Goal: Task Accomplishment & Management: Use online tool/utility

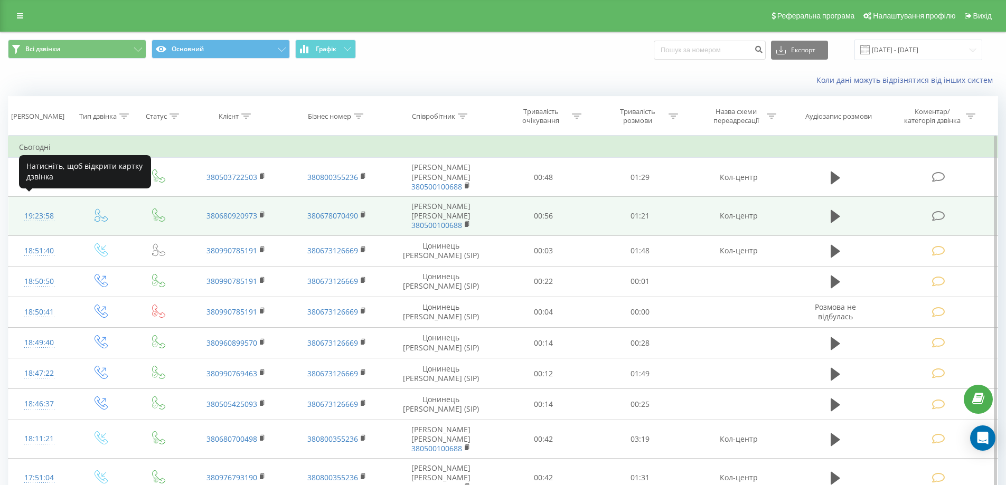
click at [48, 206] on div "19:23:58" at bounding box center [39, 216] width 41 height 21
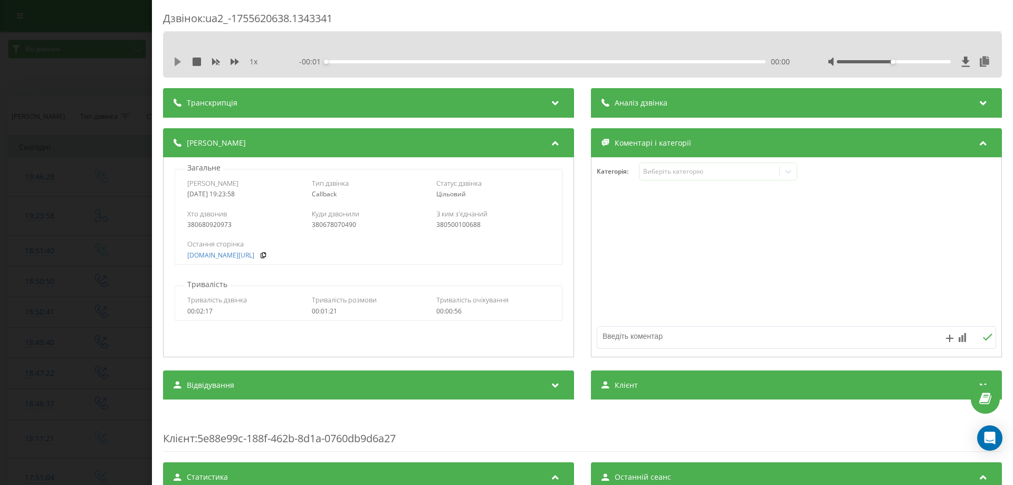
click at [174, 63] on icon at bounding box center [178, 62] width 8 height 8
click at [235, 63] on icon at bounding box center [235, 62] width 8 height 8
drag, startPoint x: 887, startPoint y: 62, endPoint x: 990, endPoint y: 74, distance: 103.6
click at [991, 71] on div "1.5 x - 01:20 00:08 00:08" at bounding box center [582, 55] width 839 height 46
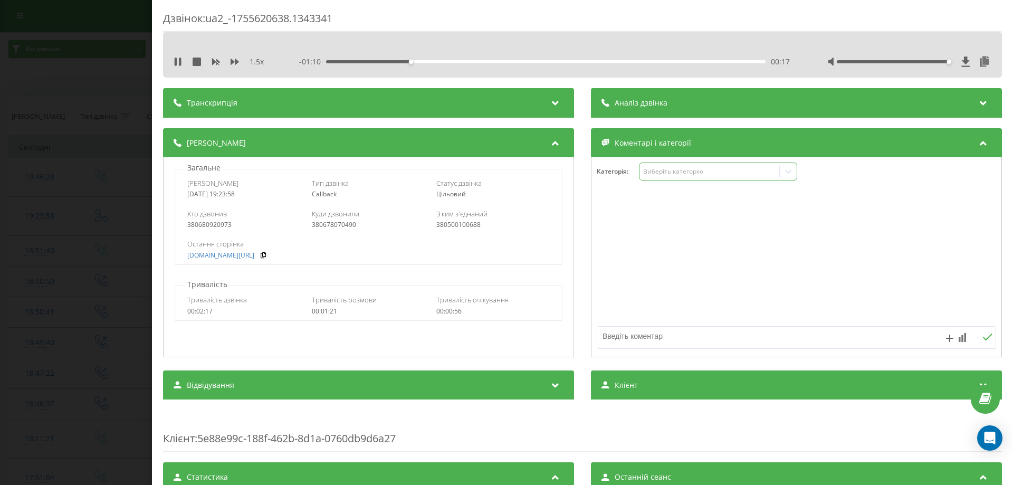
click at [691, 176] on div "Виберіть категорію" at bounding box center [710, 172] width 140 height 10
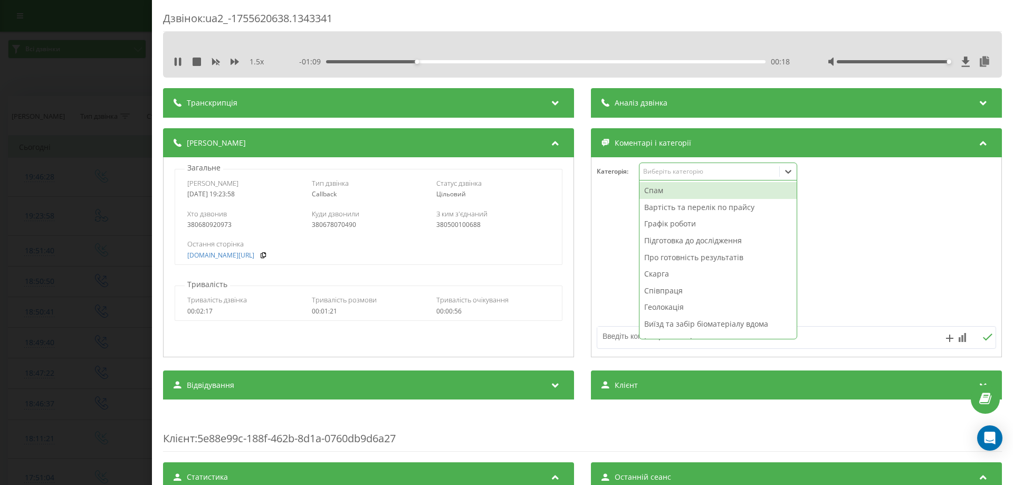
click at [683, 251] on div "Про готовність результатів" at bounding box center [718, 257] width 157 height 17
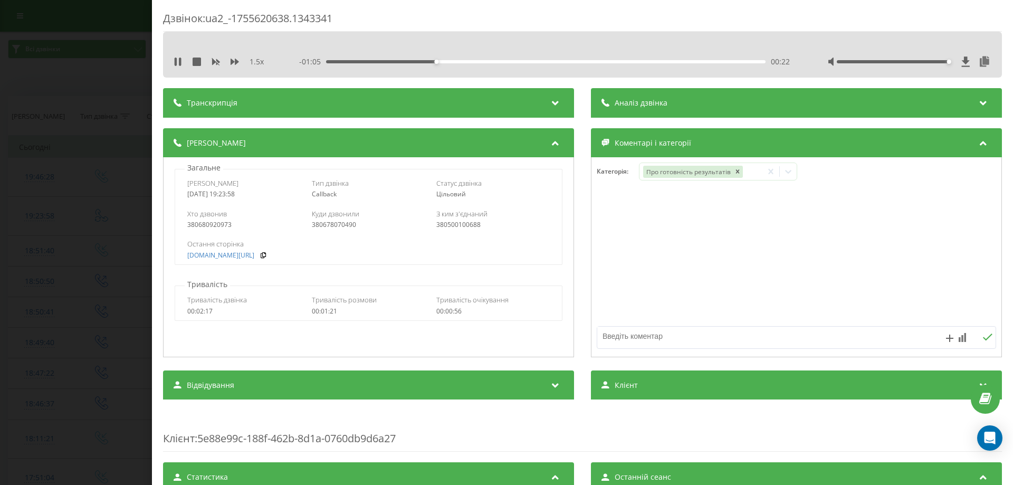
click at [611, 327] on textarea at bounding box center [757, 336] width 319 height 19
type textarea "про готовність"
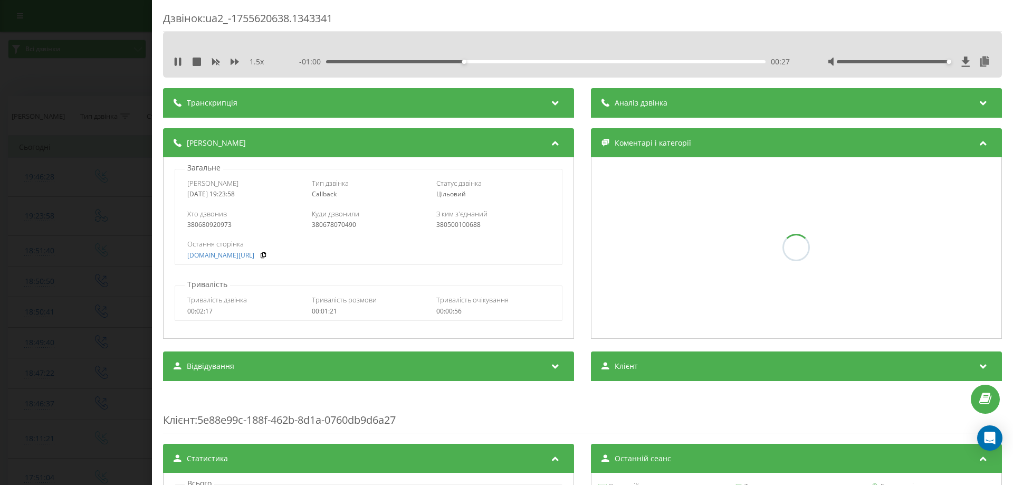
click at [0, 77] on div "Дзвінок : ua2_-1755620638.1343341 1.5 x - 01:00 00:27 00:27 Транскрипція Для AI…" at bounding box center [506, 242] width 1013 height 485
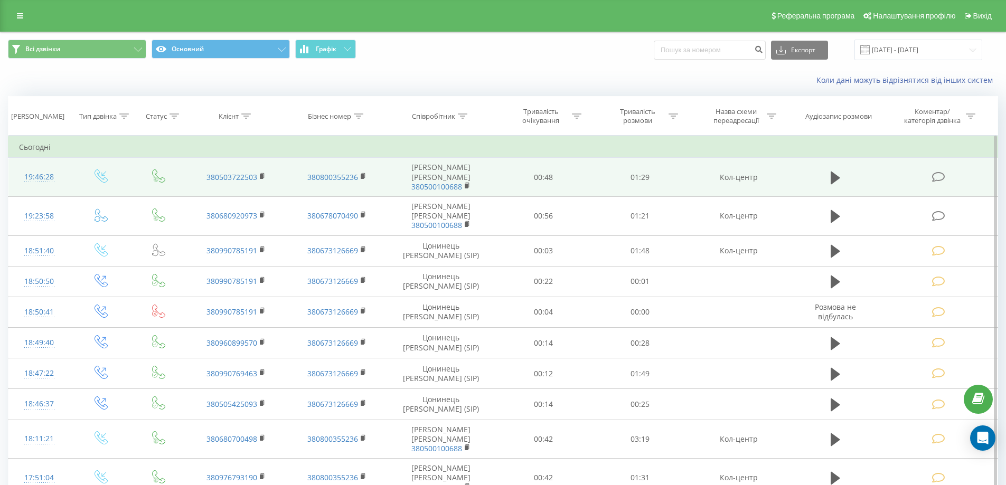
click at [37, 172] on div "19:46:28" at bounding box center [39, 177] width 41 height 21
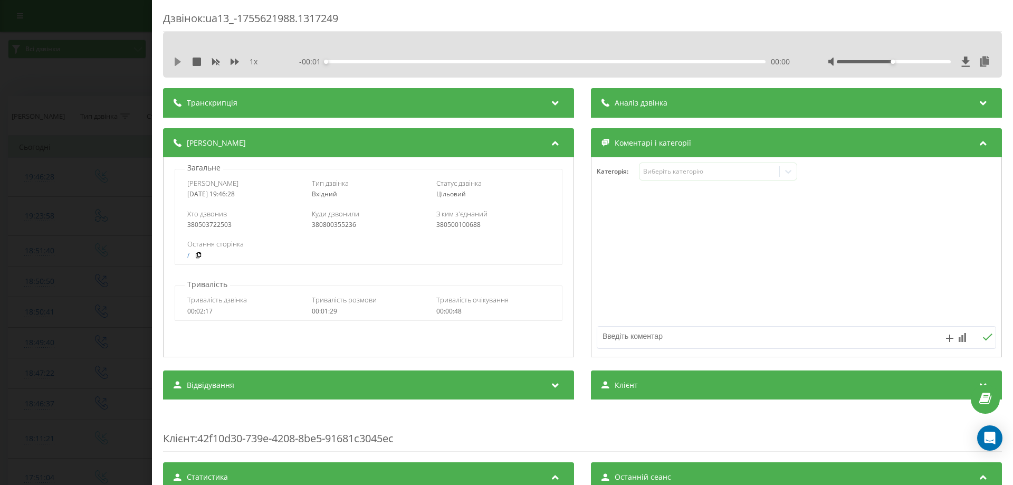
click at [174, 64] on icon at bounding box center [178, 62] width 8 height 8
drag, startPoint x: 883, startPoint y: 61, endPoint x: 964, endPoint y: 61, distance: 80.8
click at [964, 61] on div at bounding box center [910, 61] width 164 height 11
click at [230, 62] on div "1 x" at bounding box center [223, 61] width 98 height 11
click at [231, 62] on div "1 x" at bounding box center [223, 61] width 98 height 11
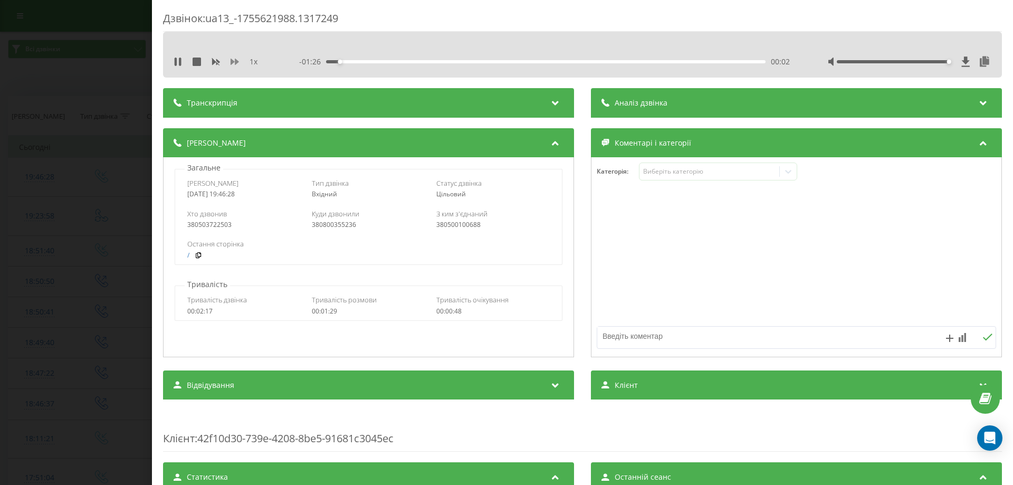
click at [232, 61] on icon at bounding box center [235, 62] width 8 height 6
click at [681, 179] on div "Виберіть категорію" at bounding box center [718, 172] width 158 height 18
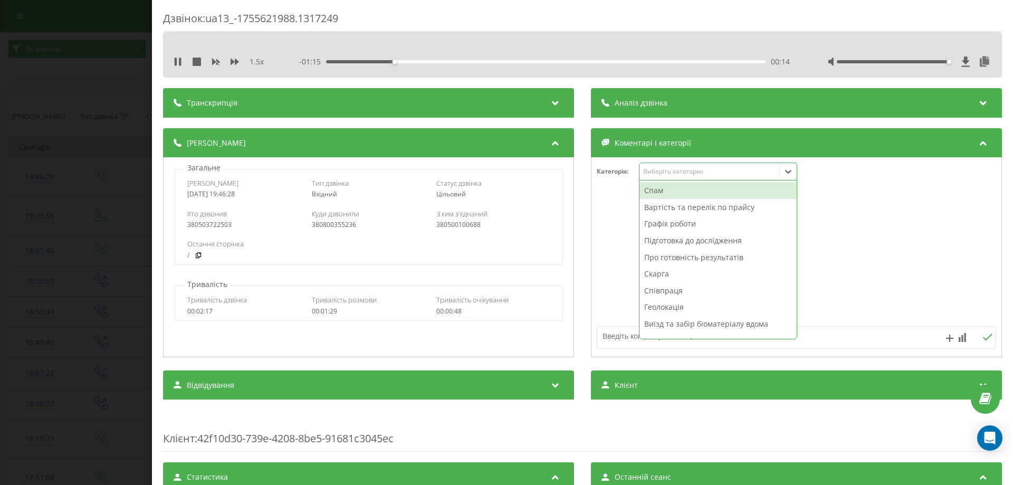
click at [675, 253] on div "Про готовність результатів" at bounding box center [718, 257] width 157 height 17
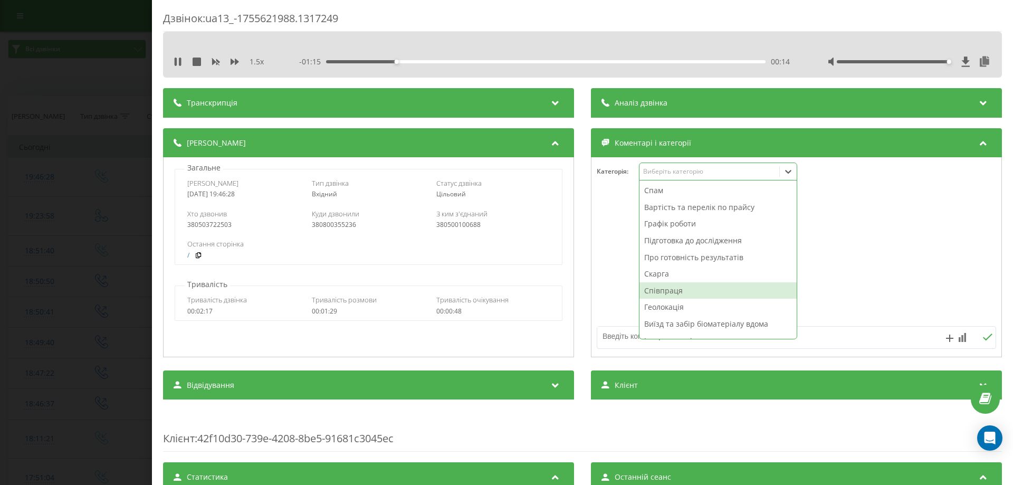
click at [614, 326] on div at bounding box center [797, 337] width 400 height 23
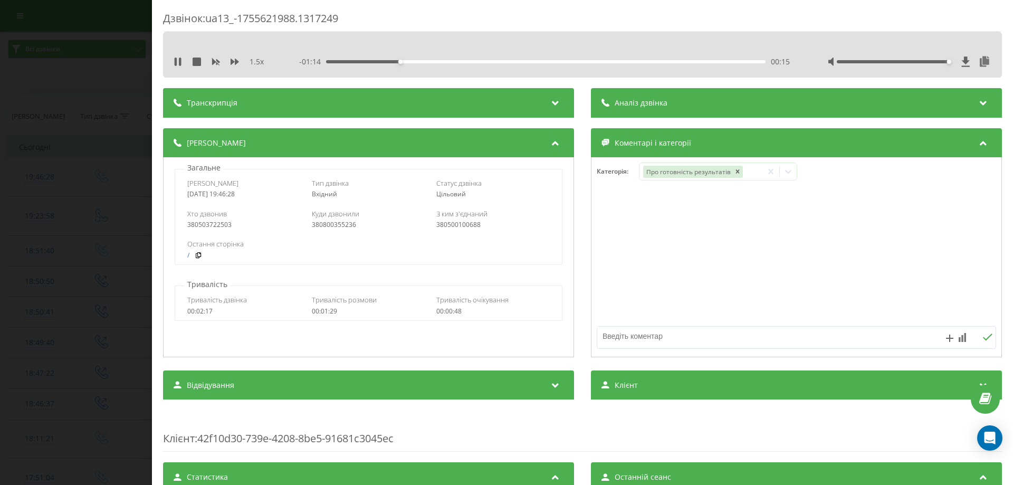
click at [614, 333] on textarea at bounding box center [757, 336] width 319 height 19
type textarea "про готовність вайбер"
click at [57, 83] on div "Дзвінок : ua13_-1755621988.1317249 1.5 x - 01:03 00:26 00:26 Транскрипція Для A…" at bounding box center [506, 242] width 1013 height 485
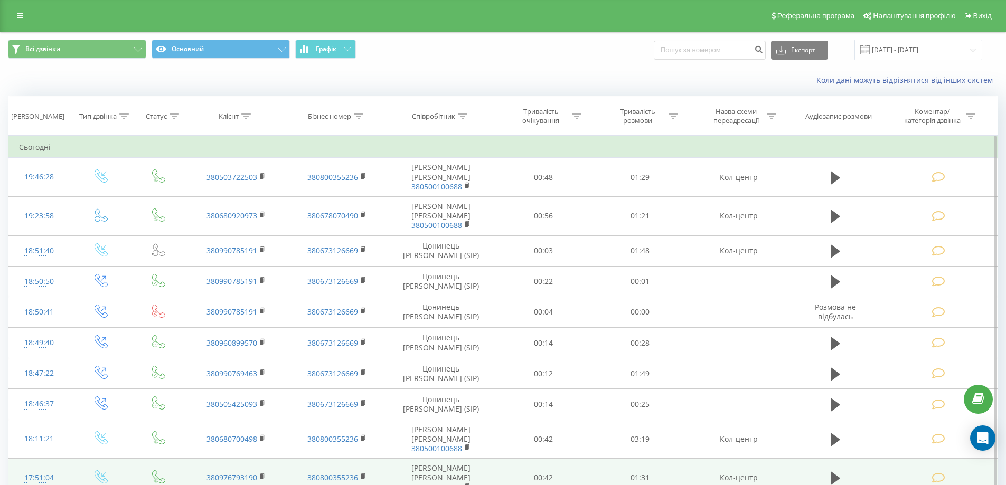
drag, startPoint x: 0, startPoint y: 325, endPoint x: 13, endPoint y: 440, distance: 115.8
